Goal: Contribute content

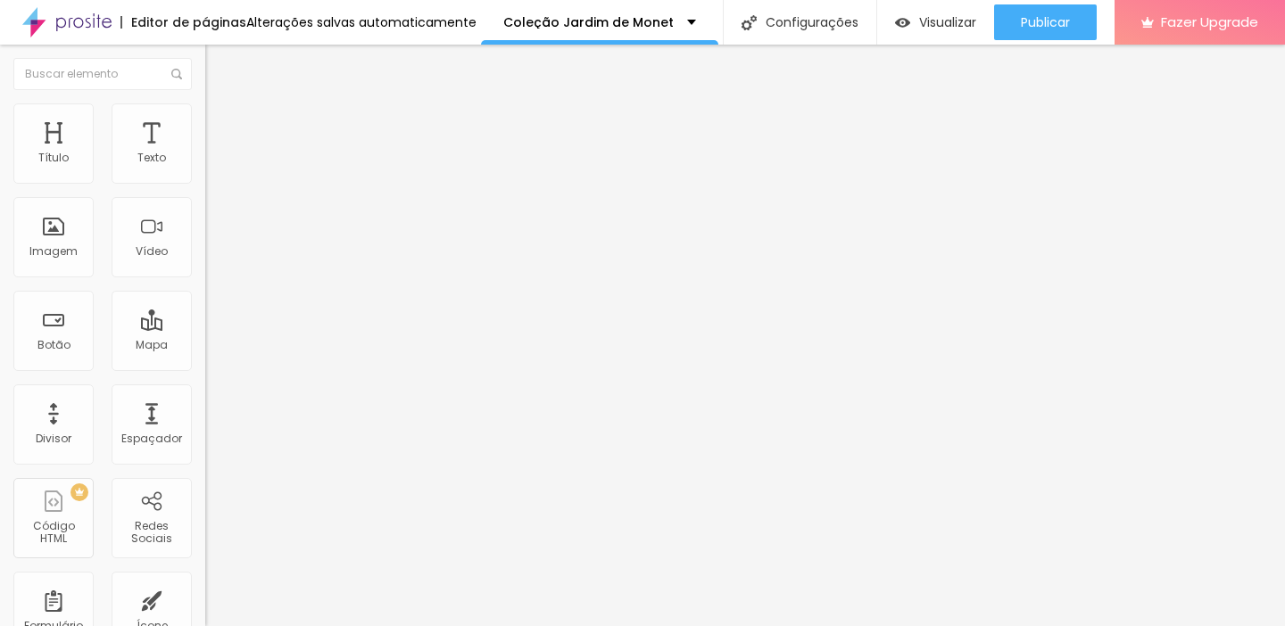
click at [205, 153] on span "Trocar imagem" at bounding box center [253, 145] width 97 height 15
type input "95"
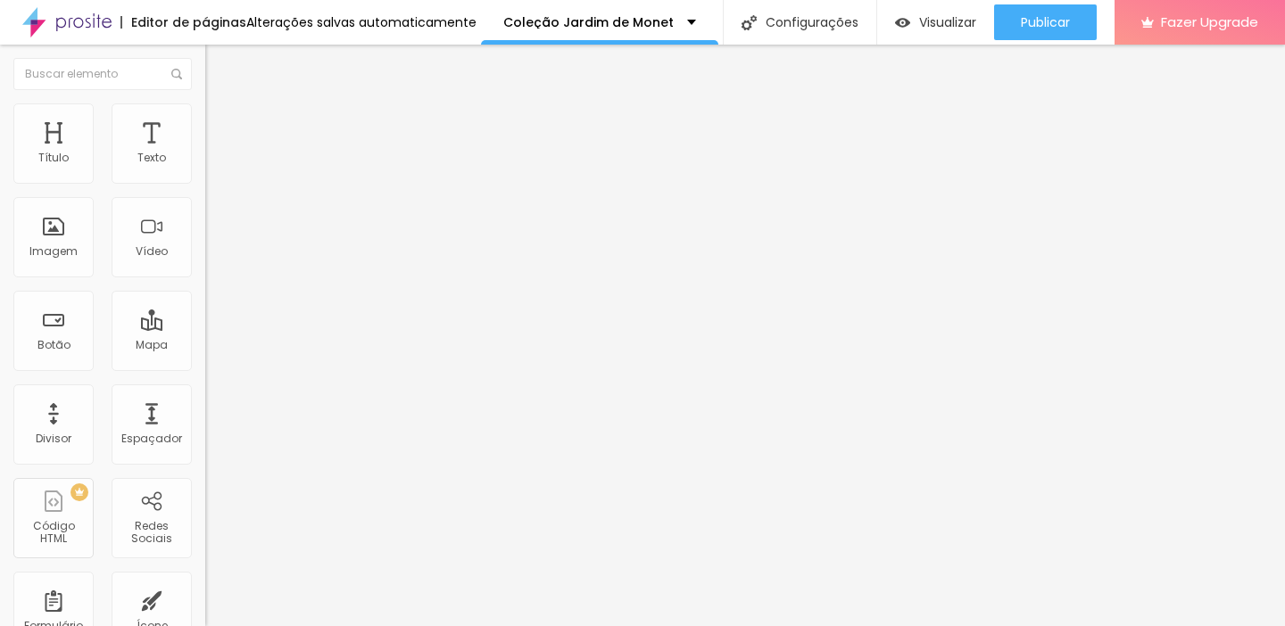
type input "95"
type input "94"
type input "93"
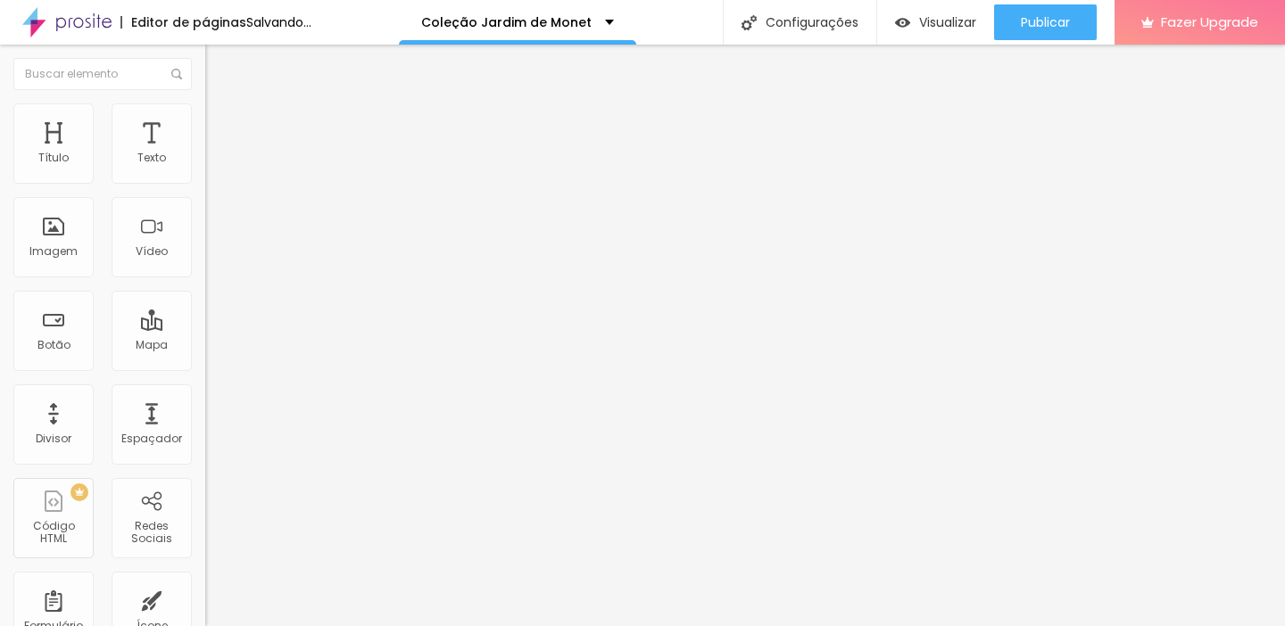
type input "92"
type input "91"
type input "90"
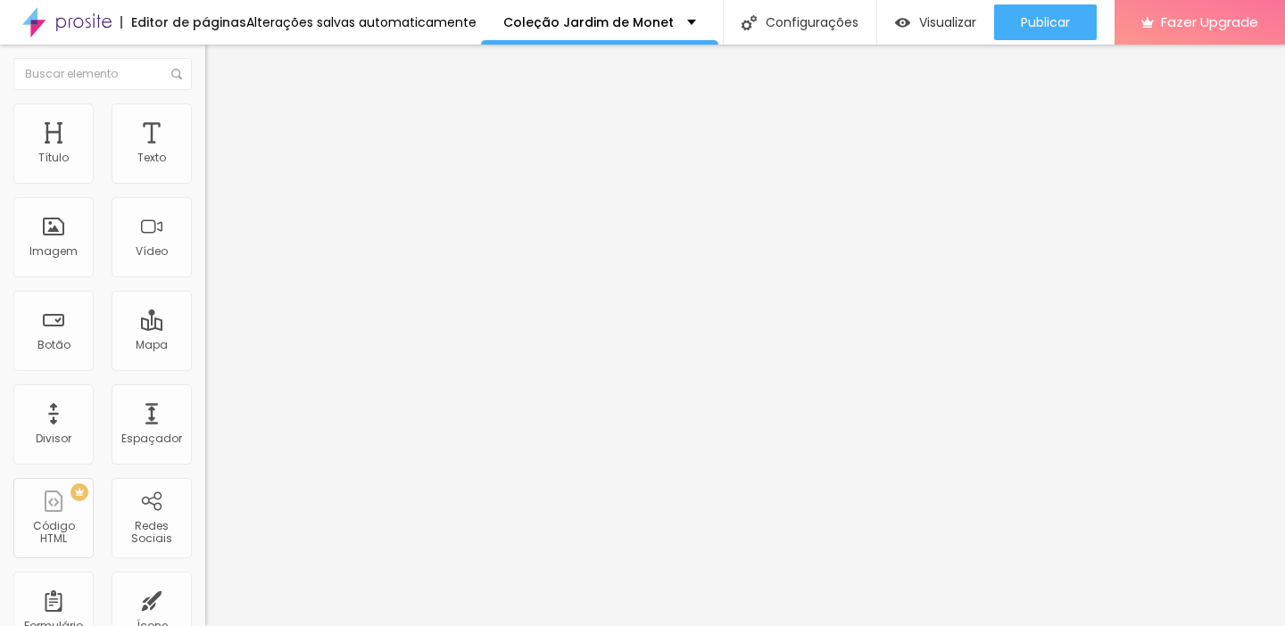
type input "90"
type input "89"
type input "87"
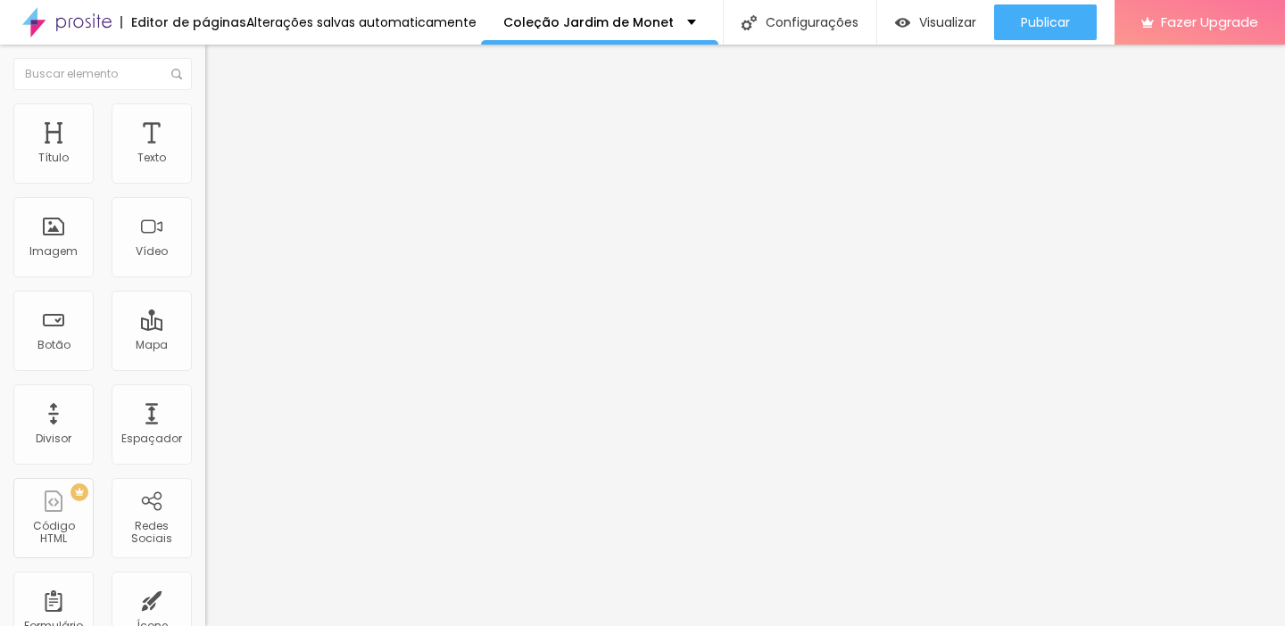
type input "86"
type input "87"
type input "86"
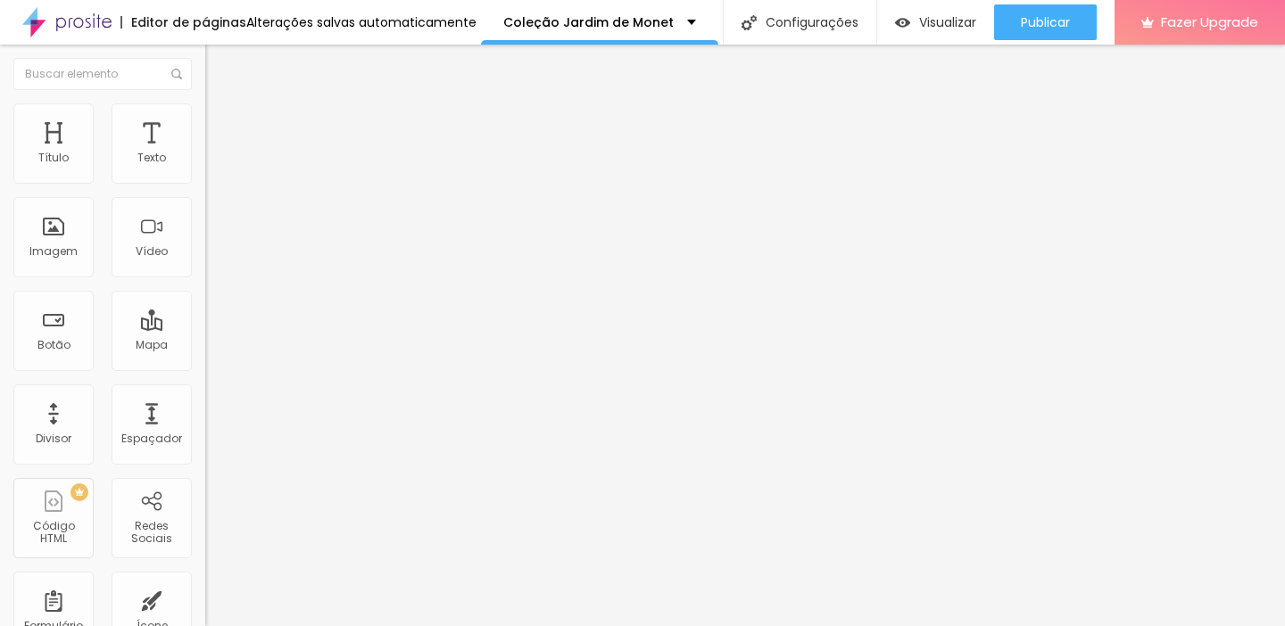
type input "86"
drag, startPoint x: 145, startPoint y: 375, endPoint x: 132, endPoint y: 371, distance: 13.9
type input "86"
click at [205, 421] on input "range" at bounding box center [262, 428] width 115 height 14
click at [205, 153] on span "Trocar imagem" at bounding box center [253, 145] width 97 height 15
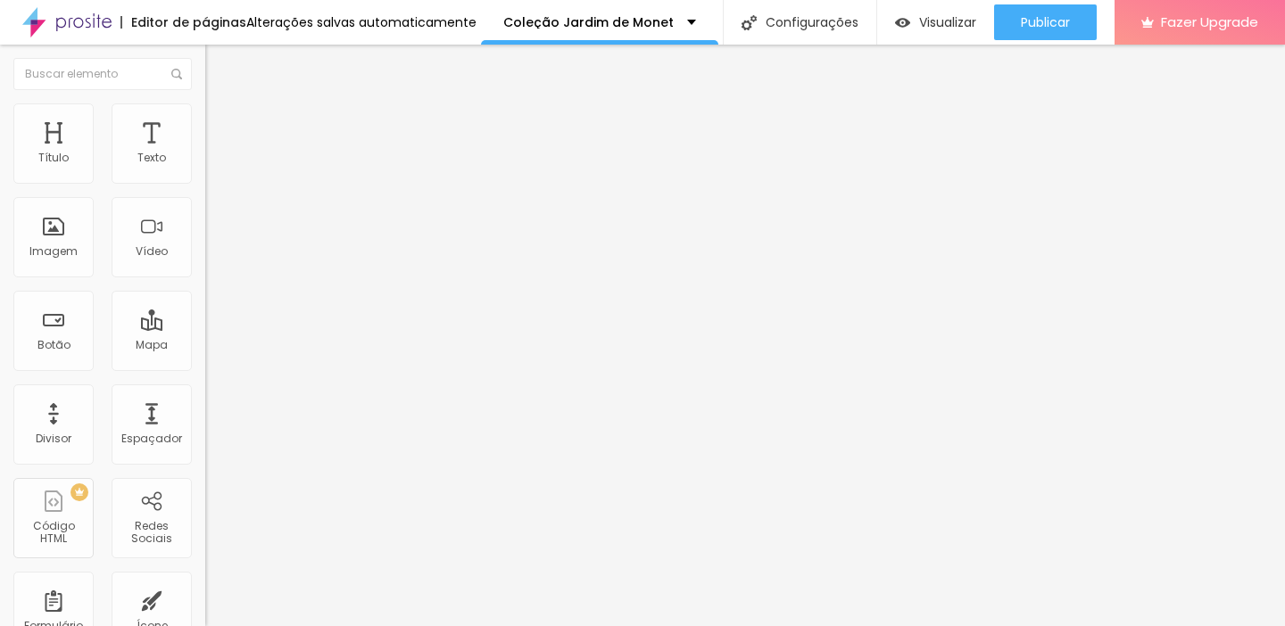
click at [205, 153] on span "Trocar imagem" at bounding box center [253, 145] width 97 height 15
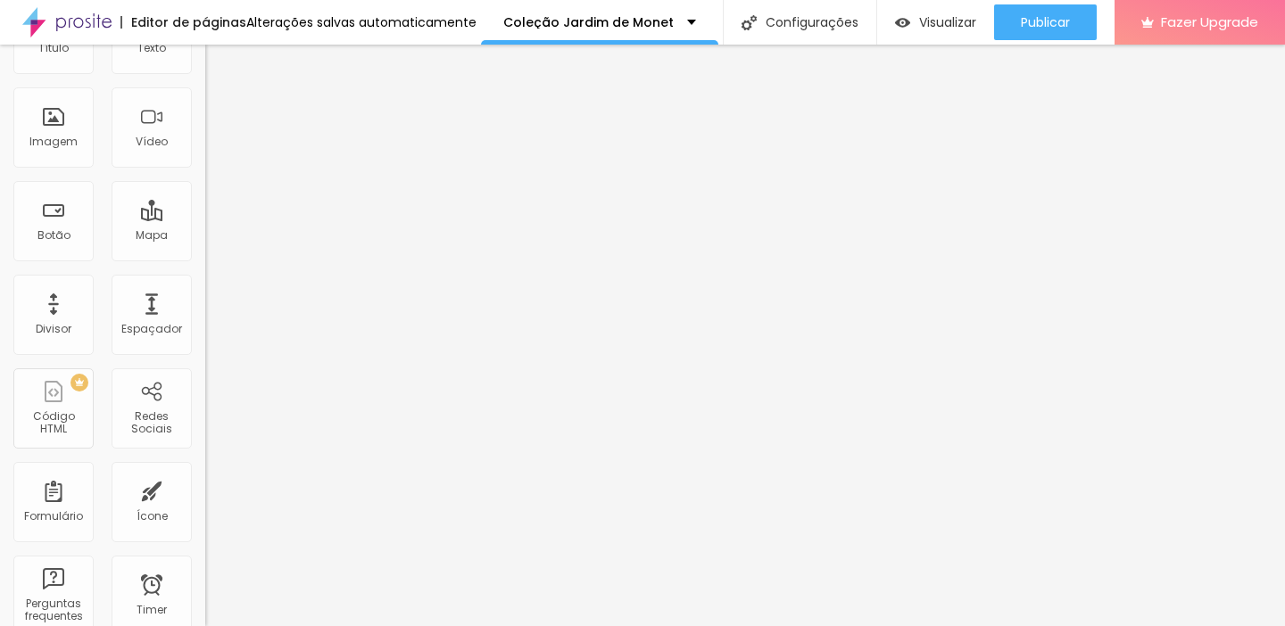
scroll to position [0, 0]
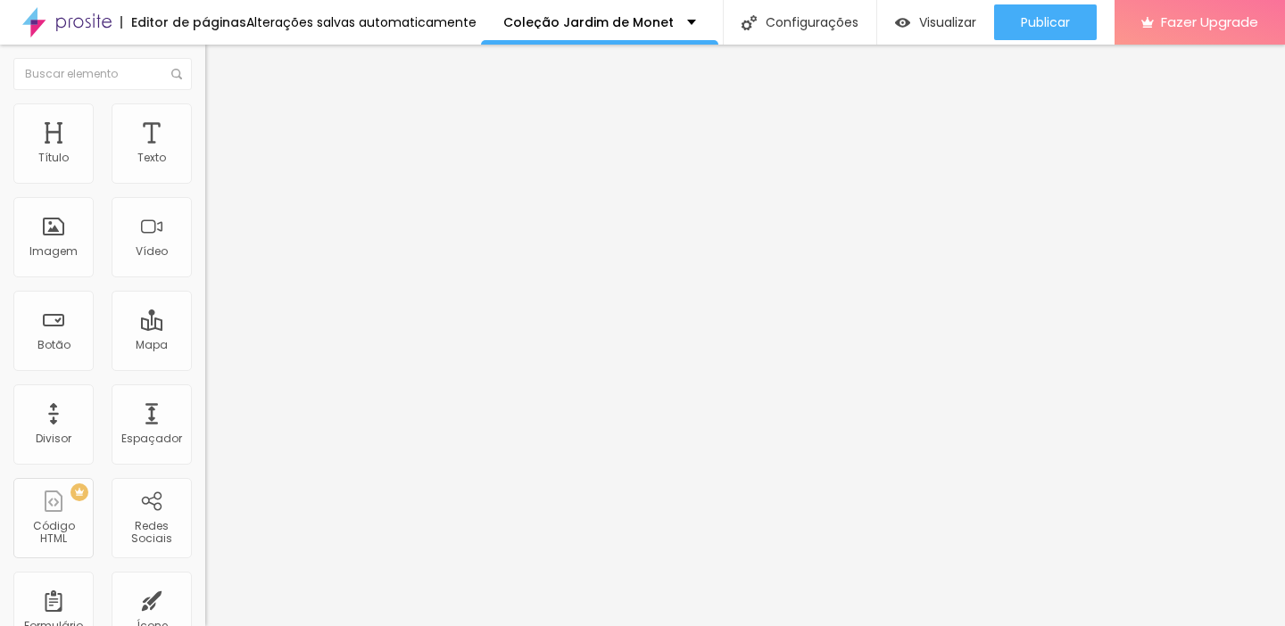
click at [205, 153] on span "Trocar imagem" at bounding box center [253, 145] width 97 height 15
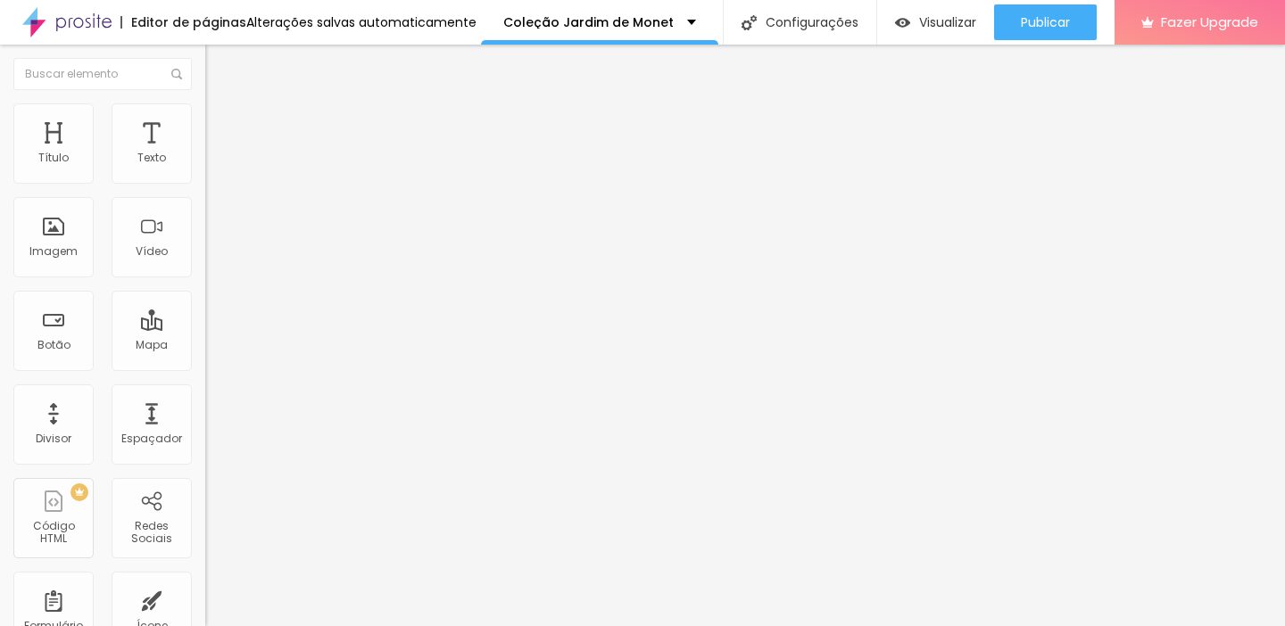
click at [205, 153] on span "Trocar imagem" at bounding box center [253, 145] width 97 height 15
click at [938, 20] on span "Visualizar" at bounding box center [947, 22] width 57 height 14
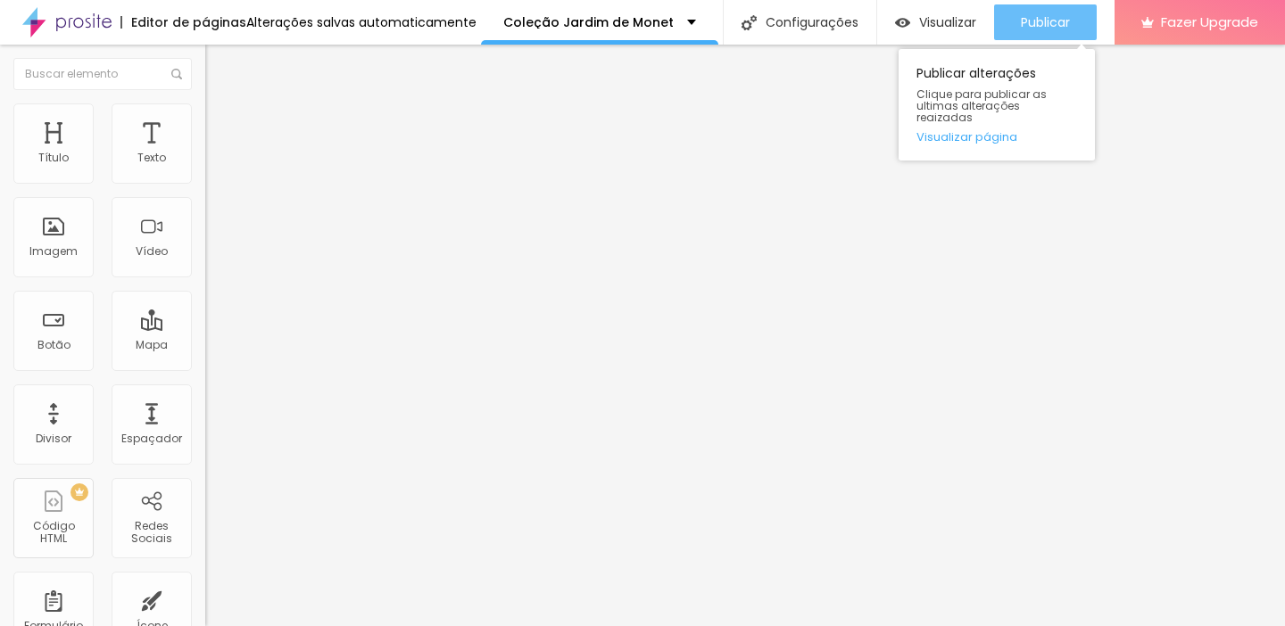
click at [1047, 19] on span "Publicar" at bounding box center [1045, 22] width 49 height 14
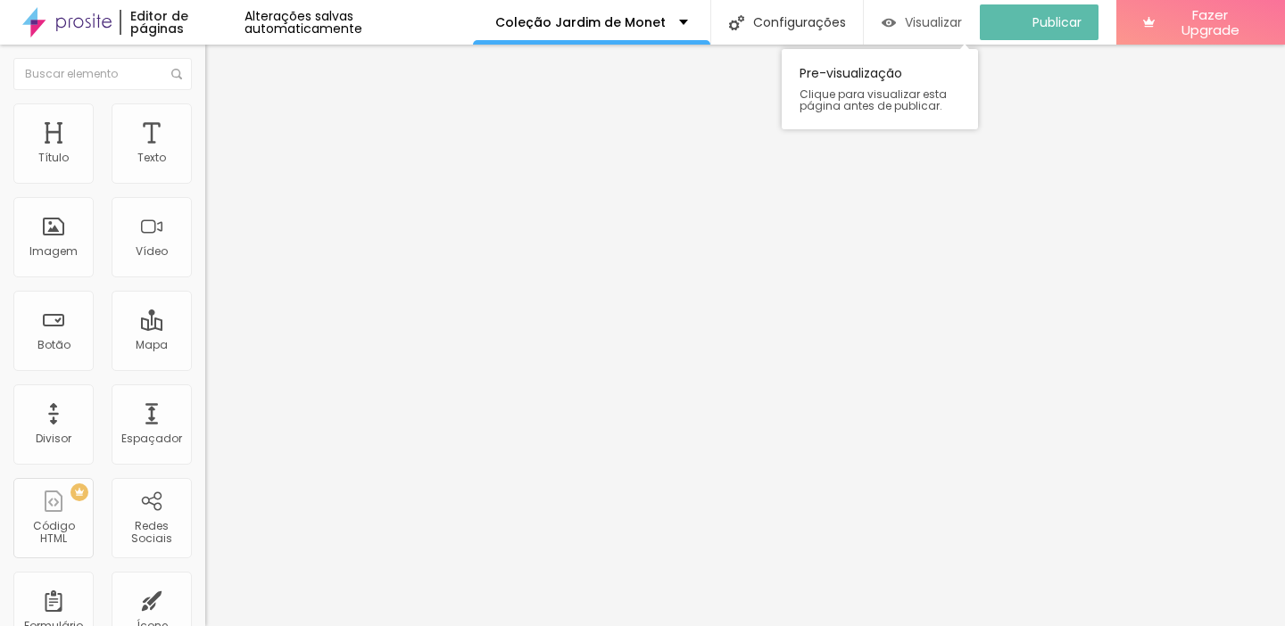
click at [931, 26] on span "Visualizar" at bounding box center [933, 22] width 57 height 14
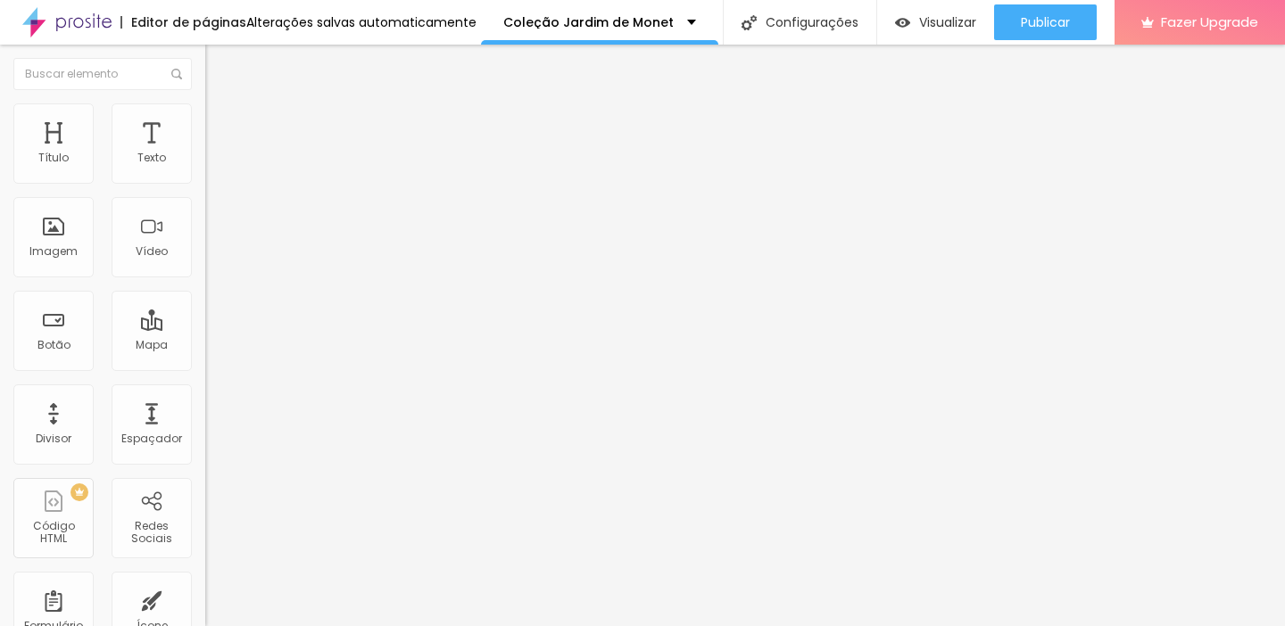
click at [205, 153] on span "Trocar imagem" at bounding box center [253, 145] width 97 height 15
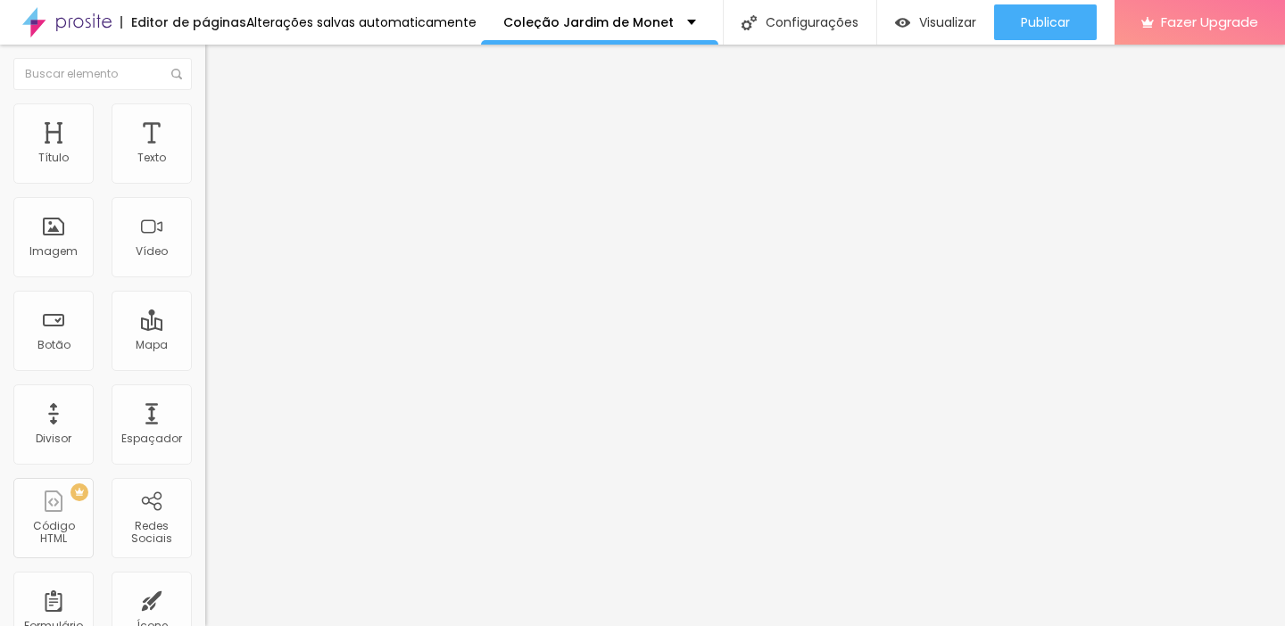
click at [205, 153] on span "Trocar imagem" at bounding box center [253, 145] width 97 height 15
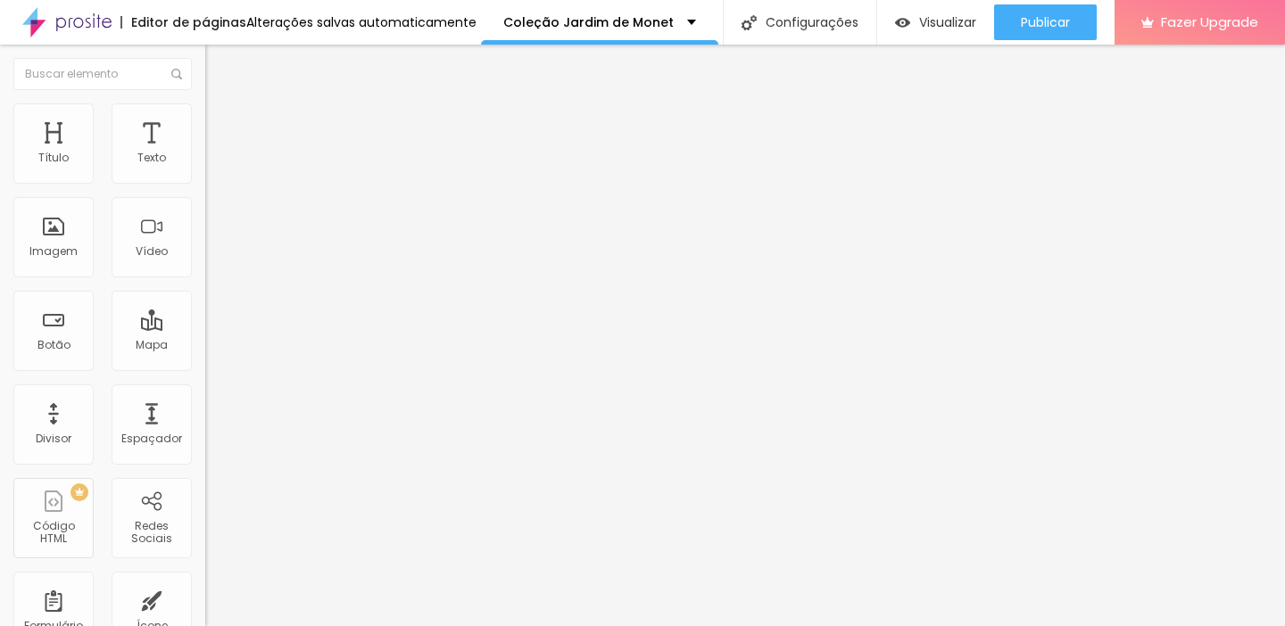
click at [205, 193] on div "Alinhamento" at bounding box center [307, 166] width 205 height 54
click at [1070, 3] on div "Publicar Publicar alterações Clique para publicar as ultimas alterações reaizad…" at bounding box center [1045, 22] width 103 height 45
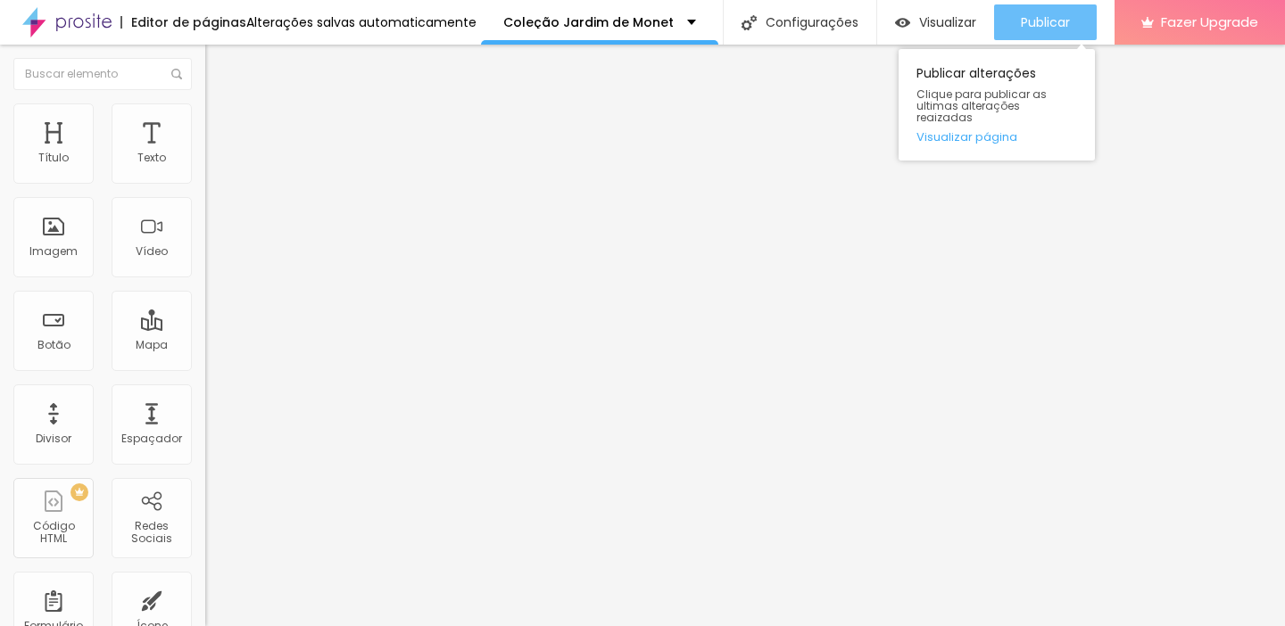
click at [1070, 13] on button "Publicar" at bounding box center [1045, 22] width 103 height 36
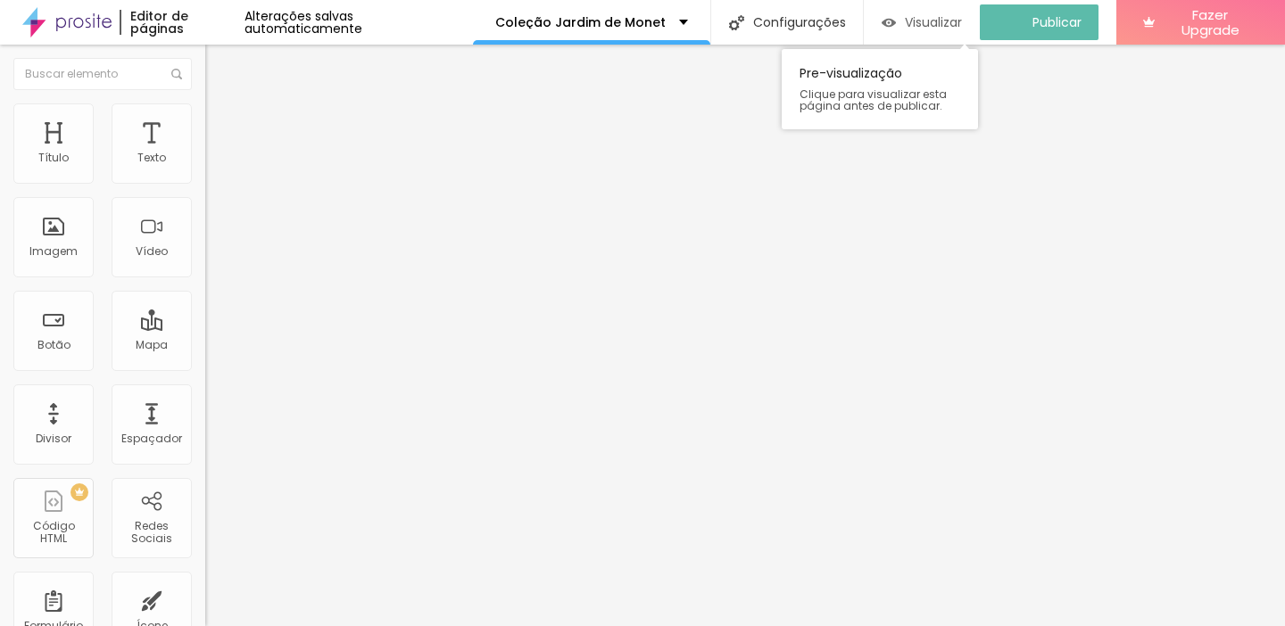
click at [936, 15] on span "Visualizar" at bounding box center [933, 22] width 57 height 14
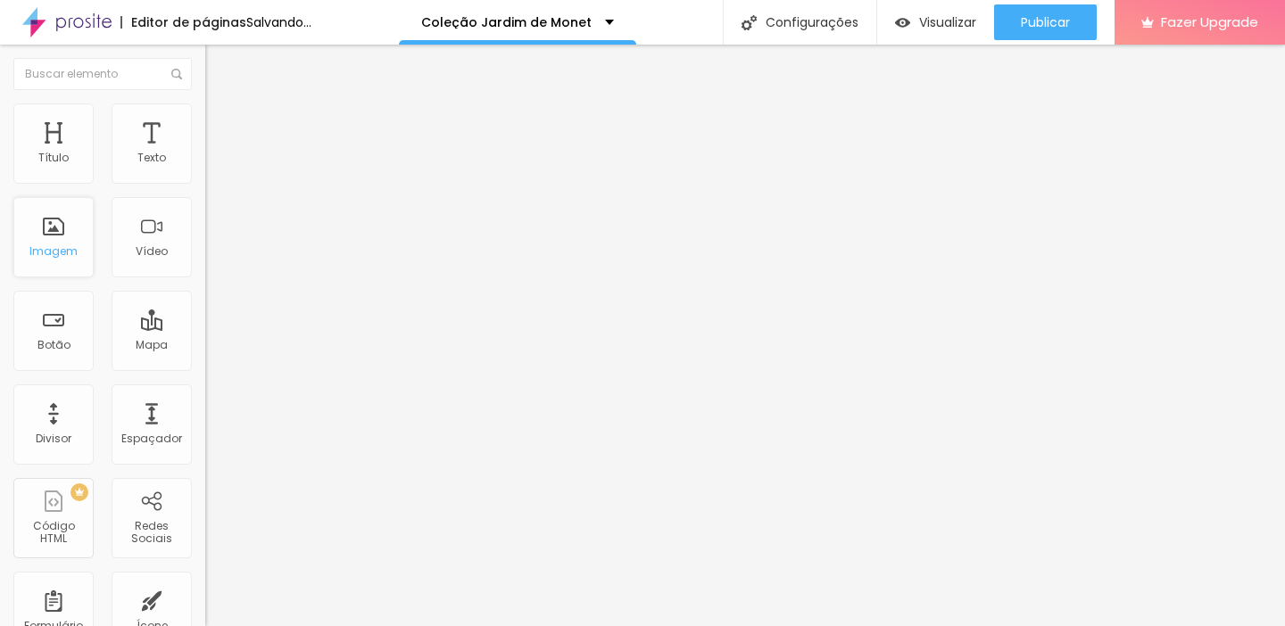
click at [33, 247] on div "Imagem" at bounding box center [53, 251] width 48 height 12
click at [217, 174] on div "Receba Seu E-Book!" at bounding box center [308, 166] width 182 height 16
click at [205, 112] on li "Estilo" at bounding box center [307, 113] width 205 height 18
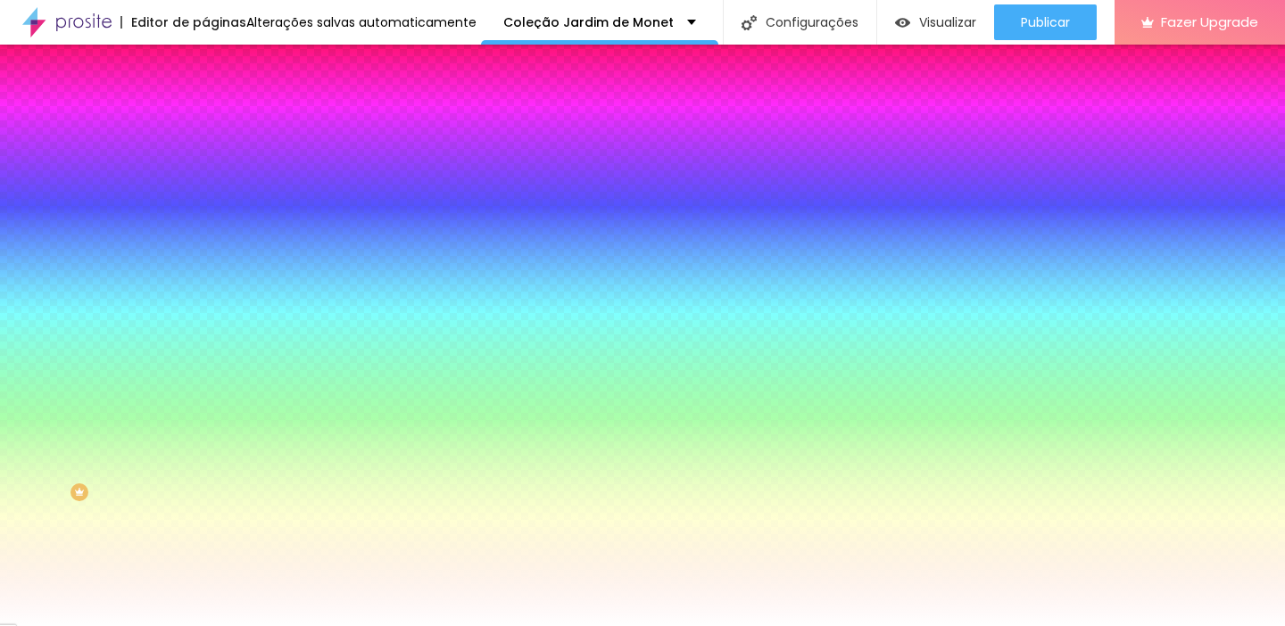
click at [205, 121] on img at bounding box center [213, 129] width 16 height 16
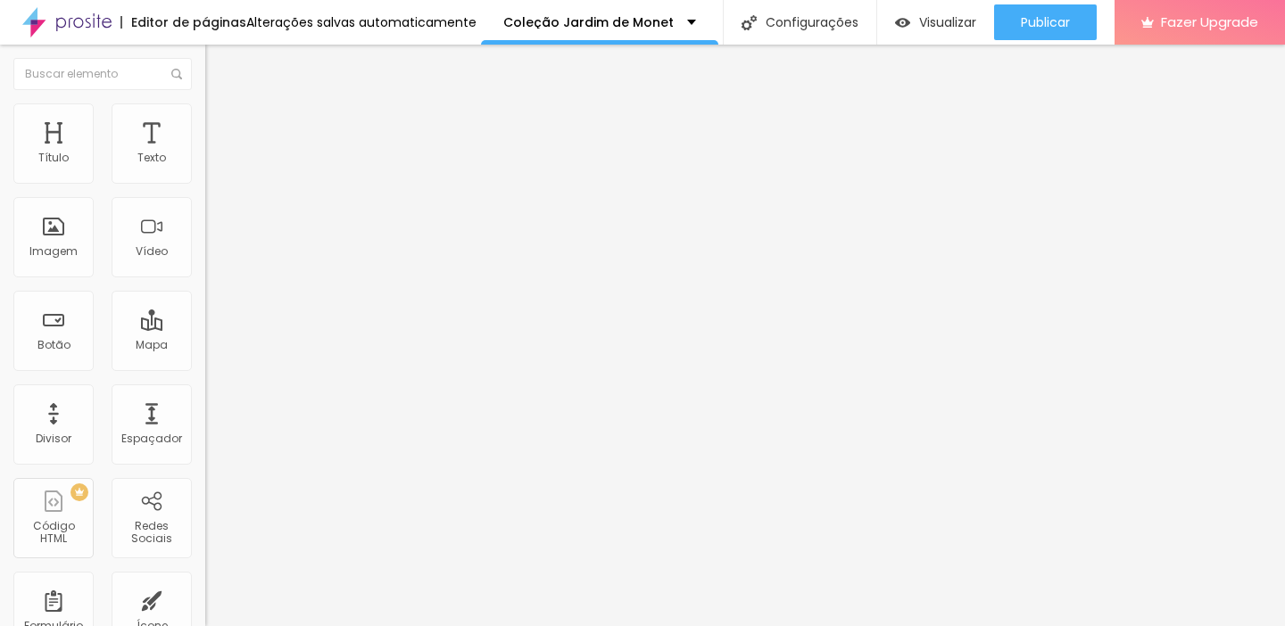
click at [205, 102] on img at bounding box center [213, 94] width 16 height 16
click at [205, 114] on img at bounding box center [213, 112] width 16 height 16
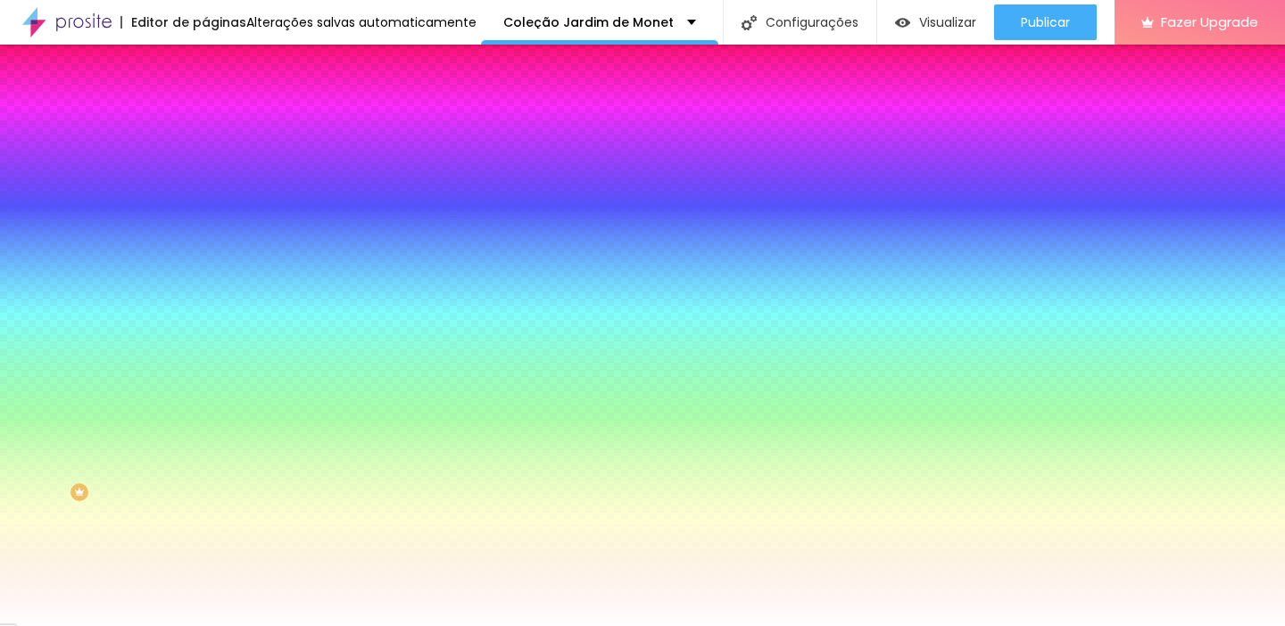
scroll to position [21, 0]
click at [205, 100] on img at bounding box center [213, 108] width 16 height 16
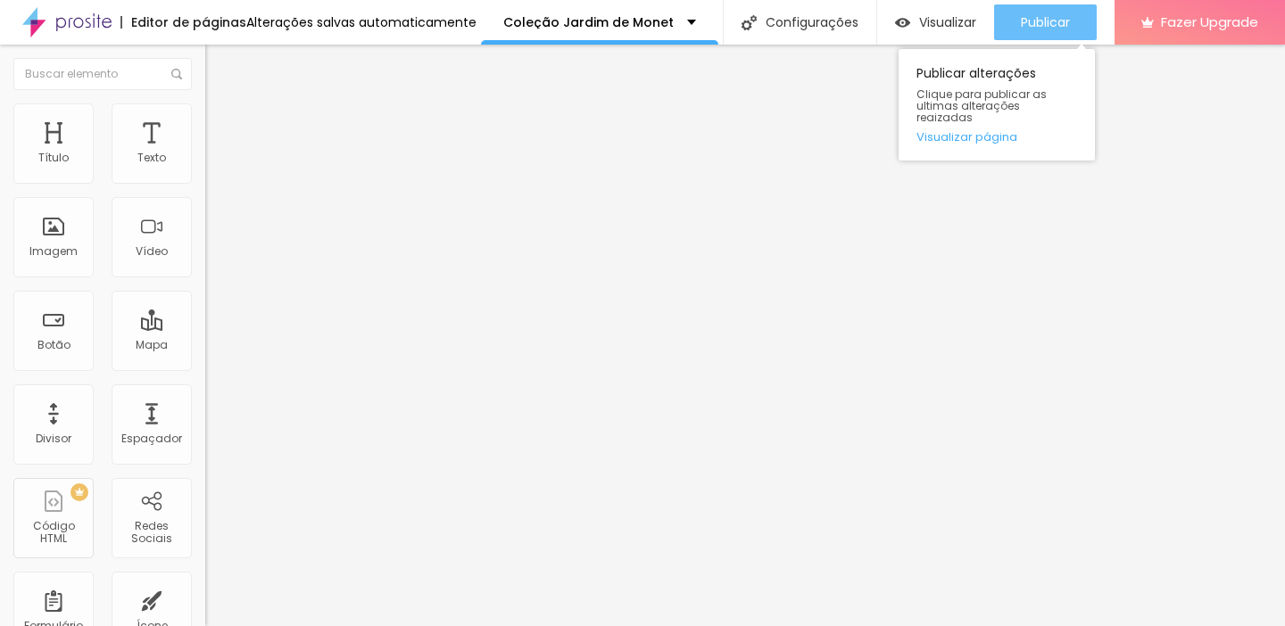
click at [1057, 21] on span "Publicar" at bounding box center [1045, 22] width 49 height 14
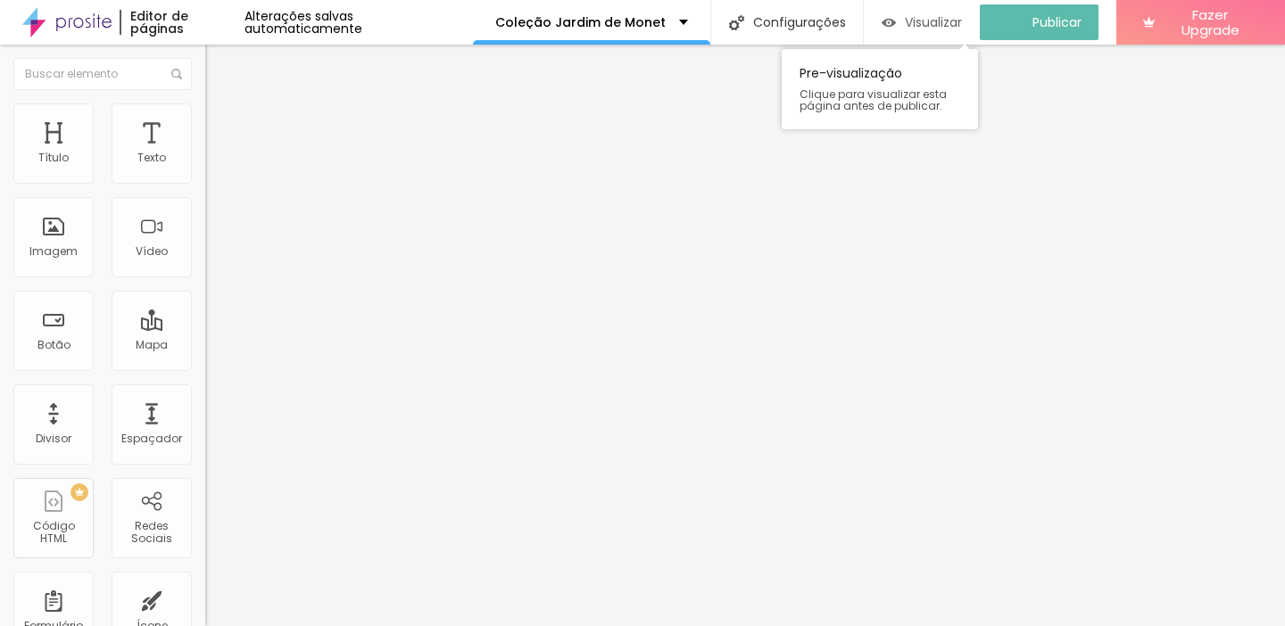
click at [933, 18] on span "Visualizar" at bounding box center [933, 22] width 57 height 14
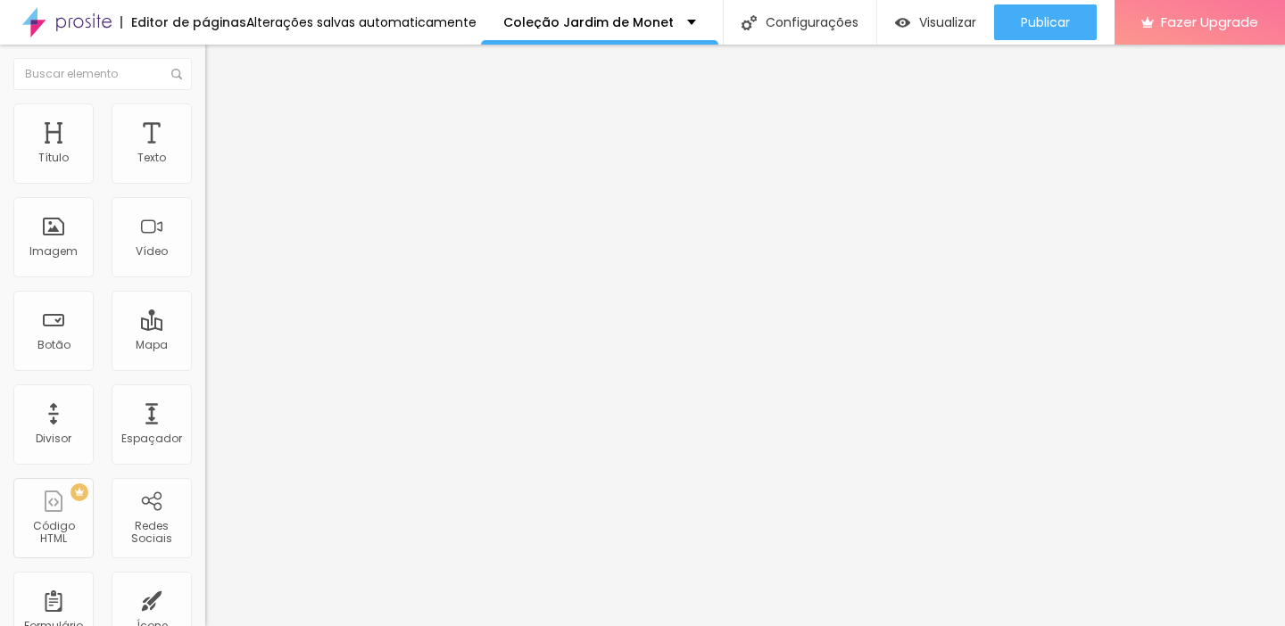
click at [205, 153] on span "Trocar imagem" at bounding box center [253, 145] width 97 height 15
click at [362, 626] on div at bounding box center [642, 637] width 1285 height 0
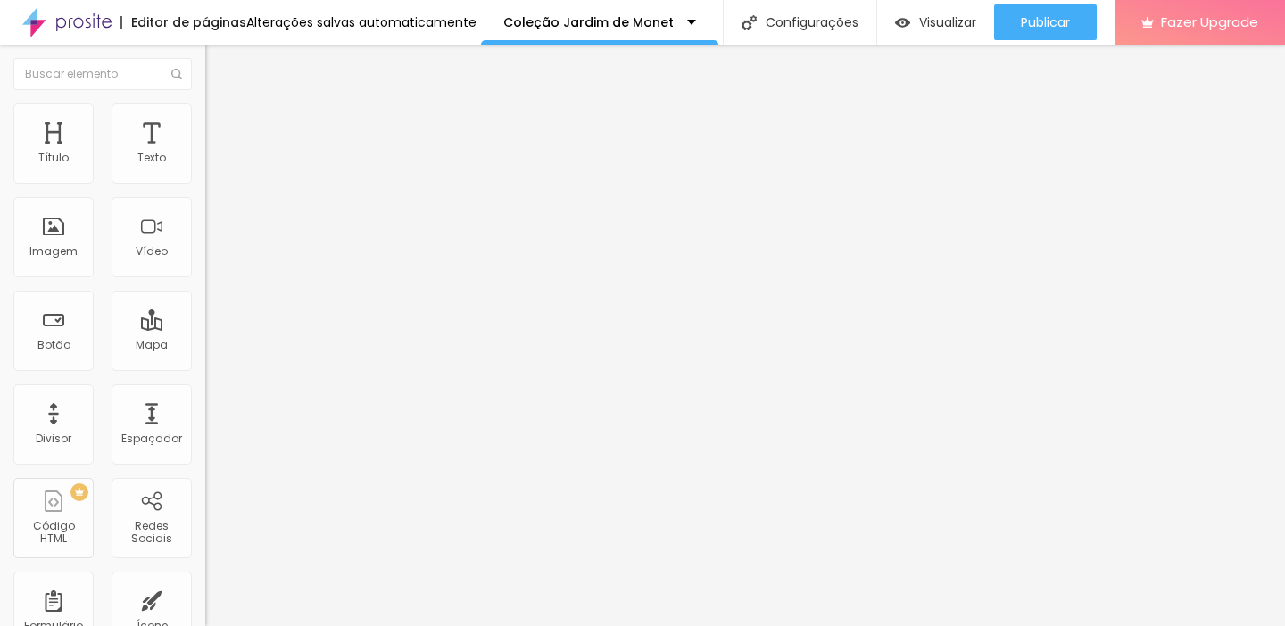
scroll to position [0, 0]
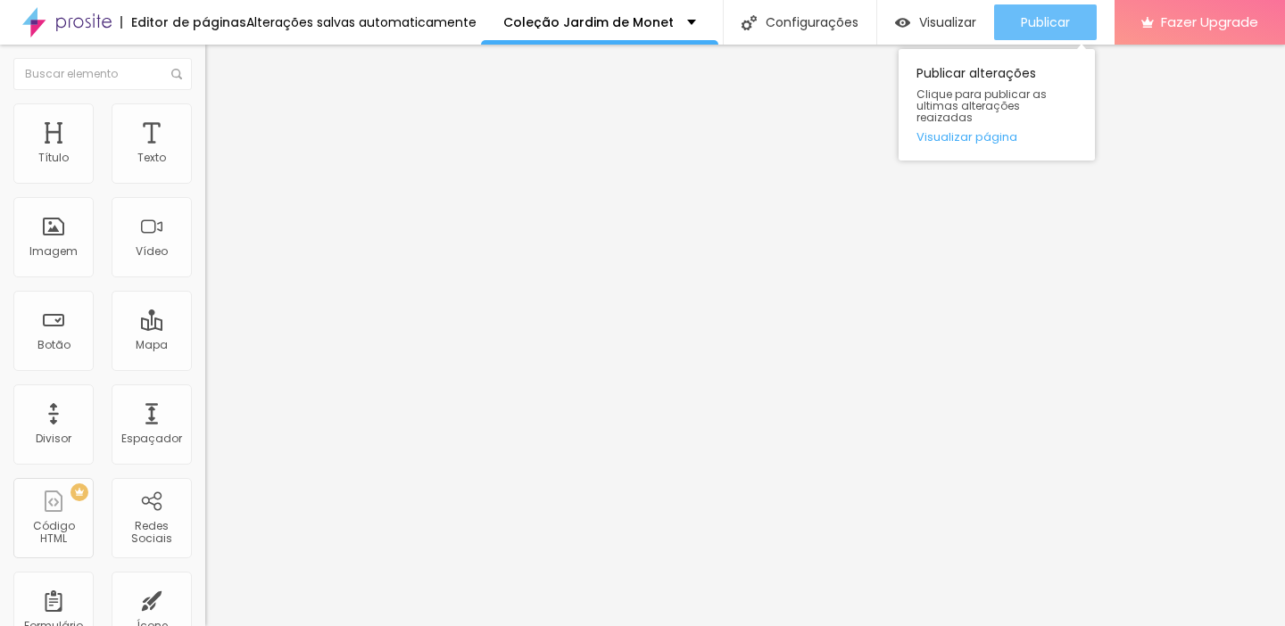
click at [1066, 29] on span "Publicar" at bounding box center [1045, 22] width 49 height 14
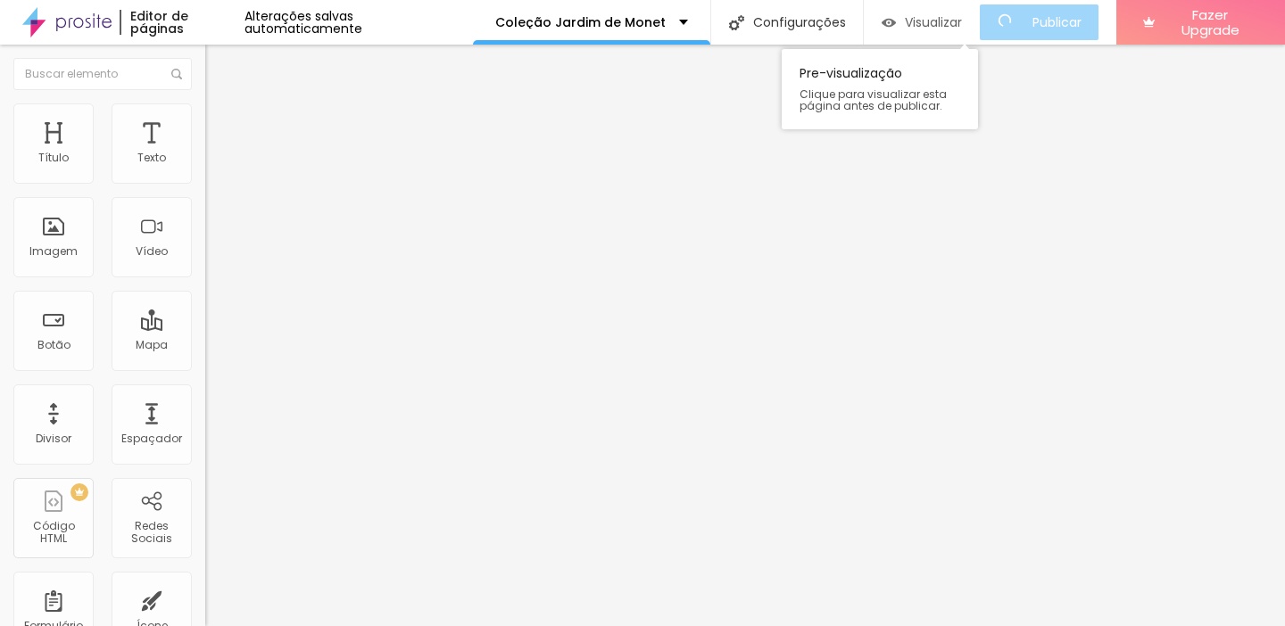
click at [921, 25] on span "Visualizar" at bounding box center [933, 22] width 57 height 14
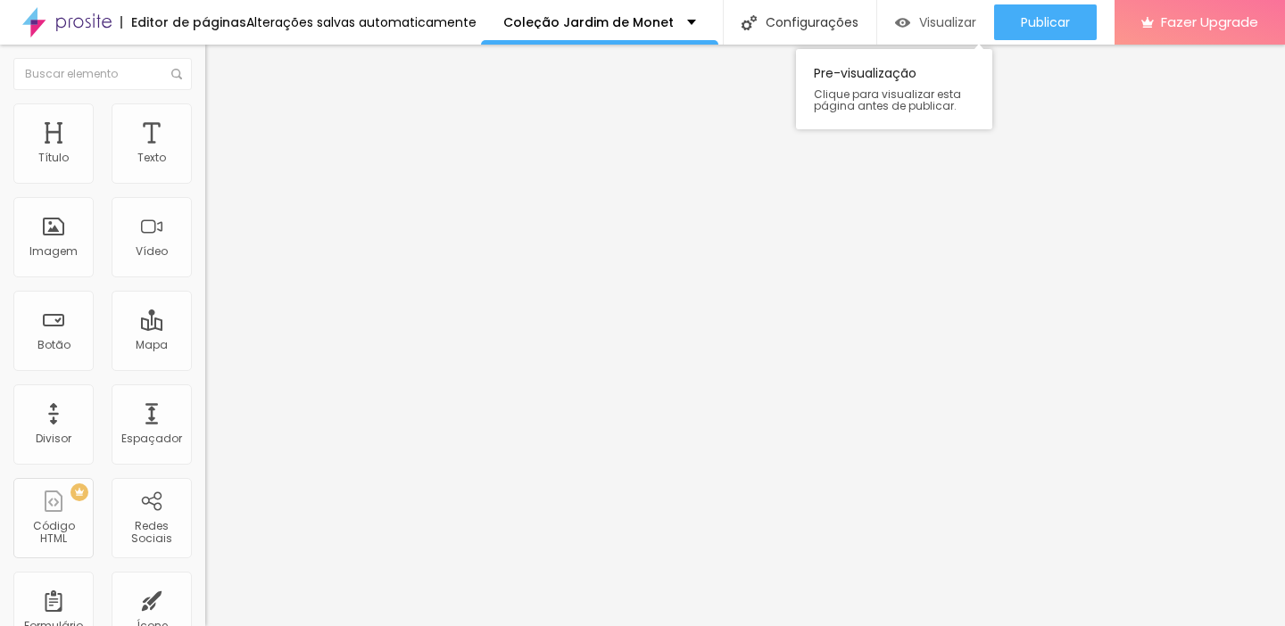
click at [942, 32] on div "Visualizar" at bounding box center [935, 22] width 81 height 36
